Goal: Information Seeking & Learning: Learn about a topic

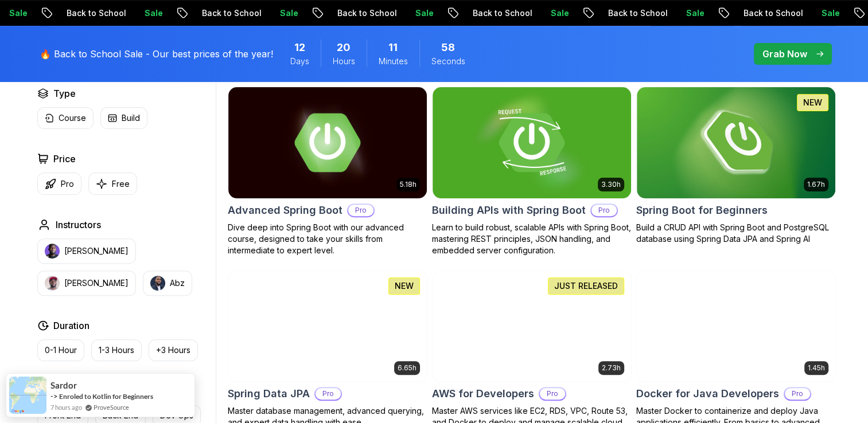
scroll to position [365, 0]
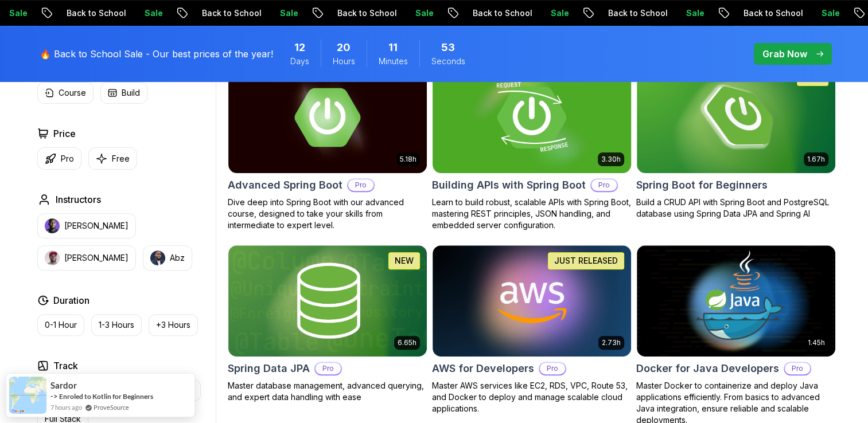
click at [509, 189] on h2 "Building APIs with Spring Boot" at bounding box center [509, 185] width 154 height 16
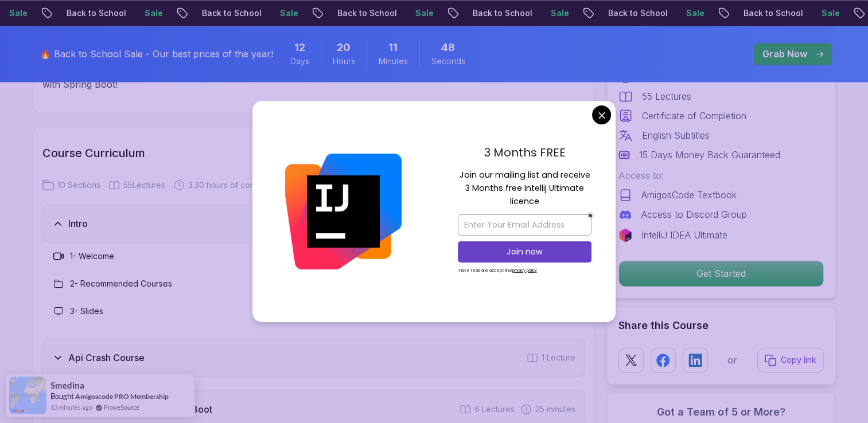
scroll to position [1794, 0]
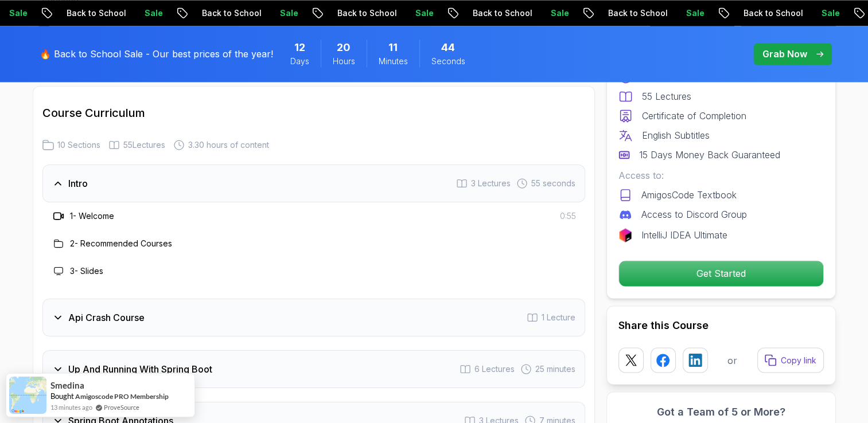
scroll to position [1833, 0]
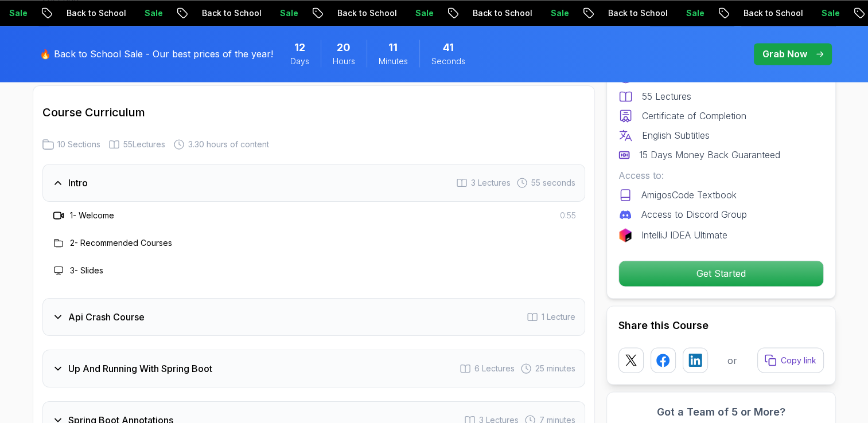
click at [285, 298] on div "Api Crash Course 1 Lecture" at bounding box center [313, 317] width 543 height 38
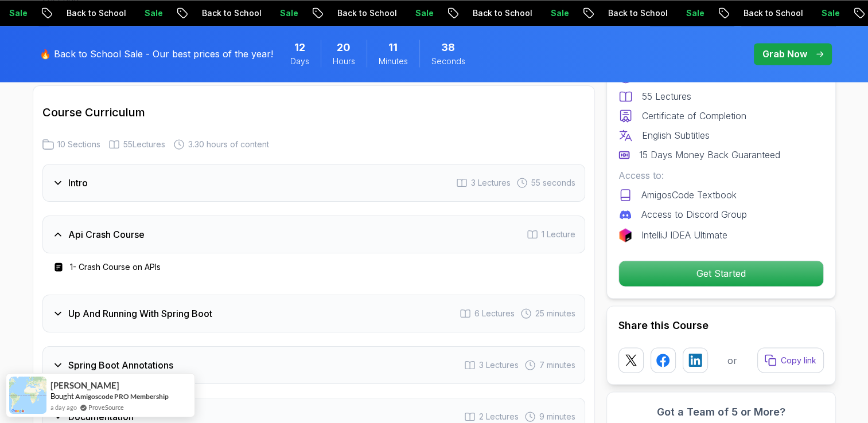
click at [80, 164] on div "Intro 3 Lectures 55 seconds" at bounding box center [313, 183] width 543 height 38
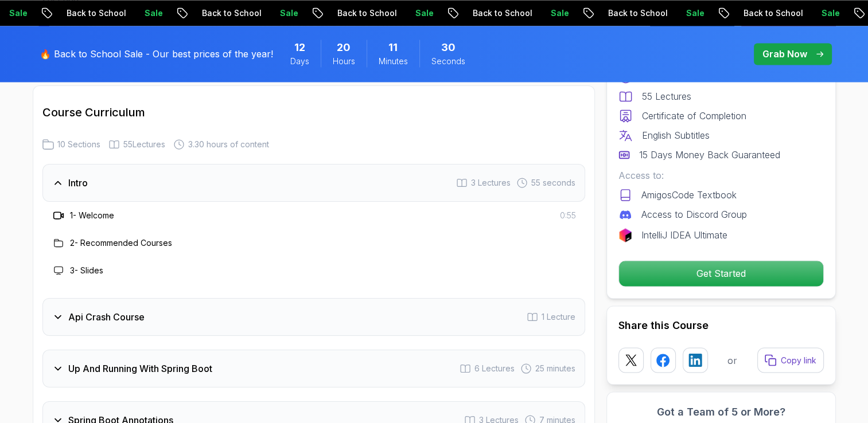
click at [122, 310] on h3 "Api Crash Course" at bounding box center [106, 317] width 76 height 14
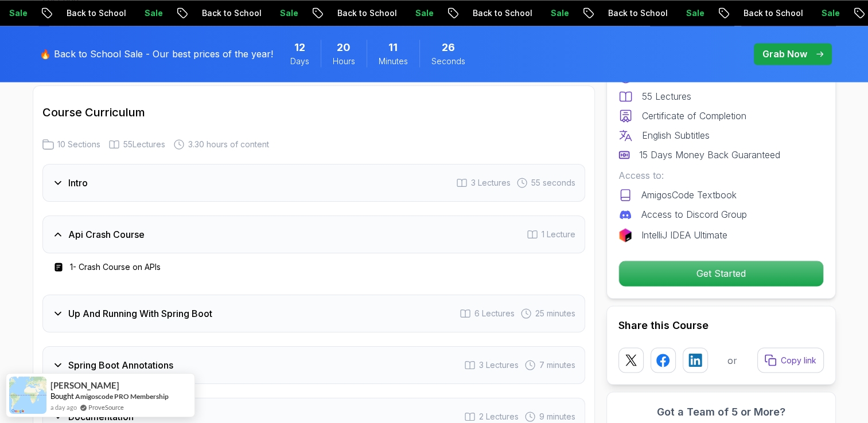
click at [60, 263] on rect at bounding box center [58, 267] width 7 height 9
click at [57, 262] on icon at bounding box center [58, 267] width 11 height 11
click at [103, 262] on h3 "1 - Crash Course on APIs" at bounding box center [115, 267] width 91 height 11
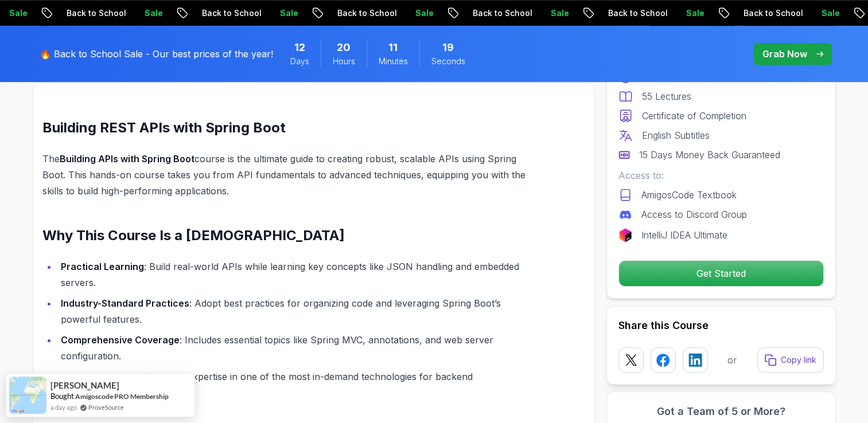
scroll to position [779, 0]
